Goal: Check status

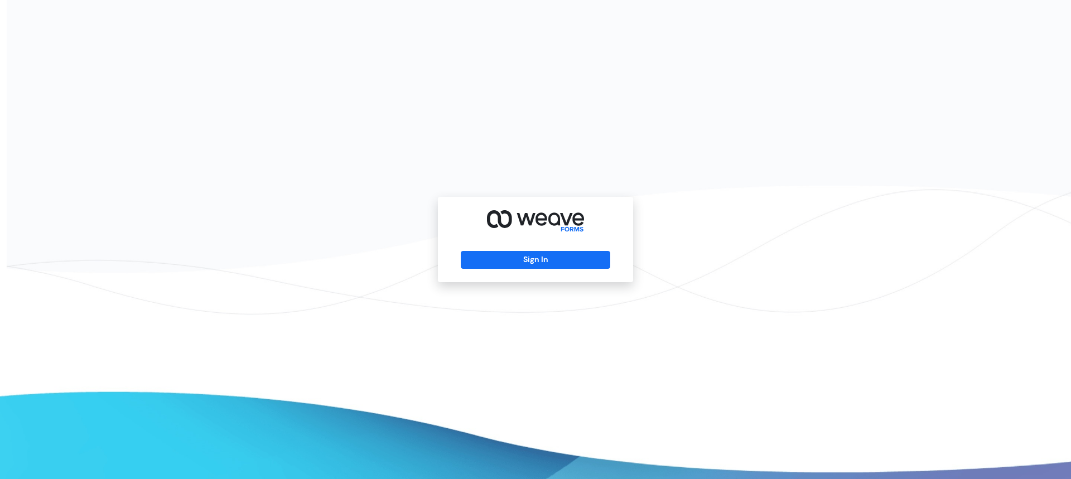
click at [481, 269] on div "Sign In" at bounding box center [535, 239] width 195 height 85
click at [487, 257] on button "Sign In" at bounding box center [535, 260] width 149 height 18
